Goal: Check status

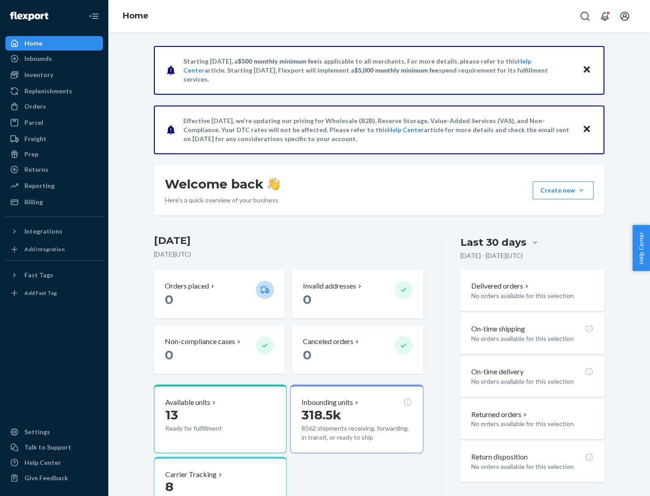
click at [581, 190] on button "Create new Create new inbound Create new order Create new product" at bounding box center [562, 190] width 61 height 18
click at [37, 59] on div "Inbounds" at bounding box center [38, 58] width 28 height 9
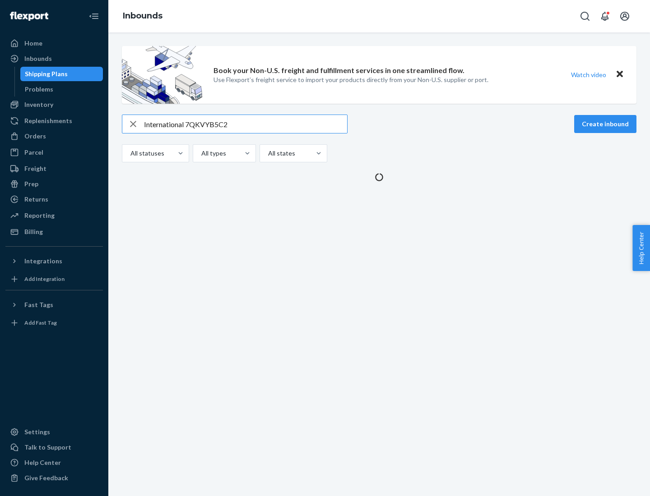
type input "International 7QKVYB5C29"
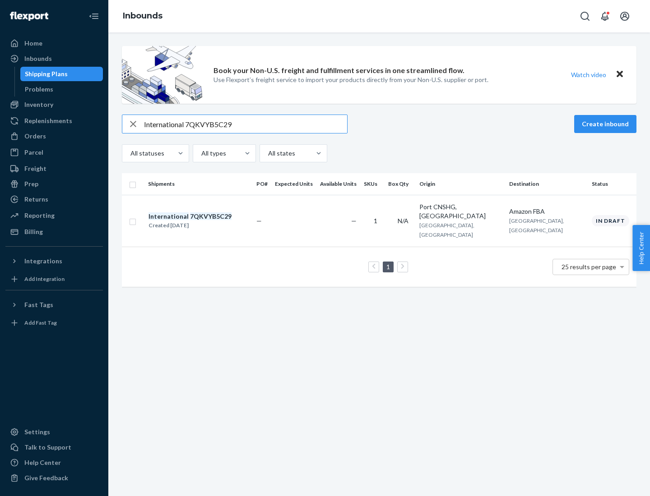
click at [205, 221] on div "Created [DATE]" at bounding box center [189, 225] width 83 height 9
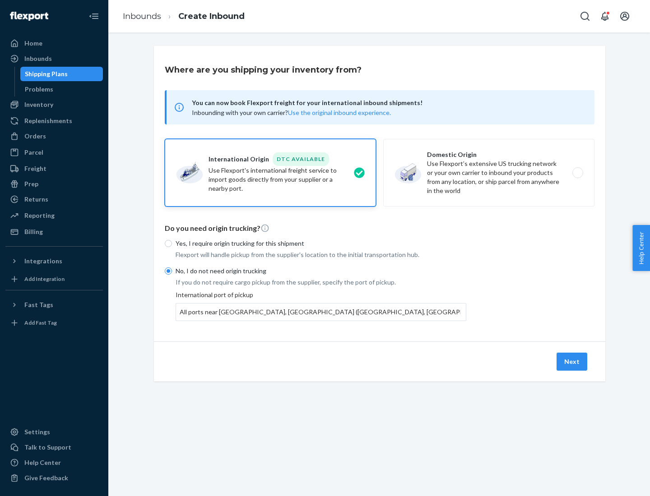
click at [572, 361] on button "Next" at bounding box center [571, 362] width 31 height 18
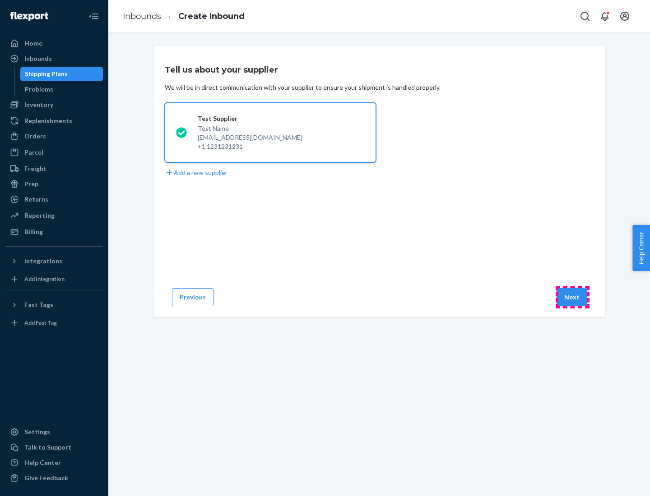
click at [572, 297] on button "Next" at bounding box center [571, 297] width 31 height 18
